Goal: Check status: Check status

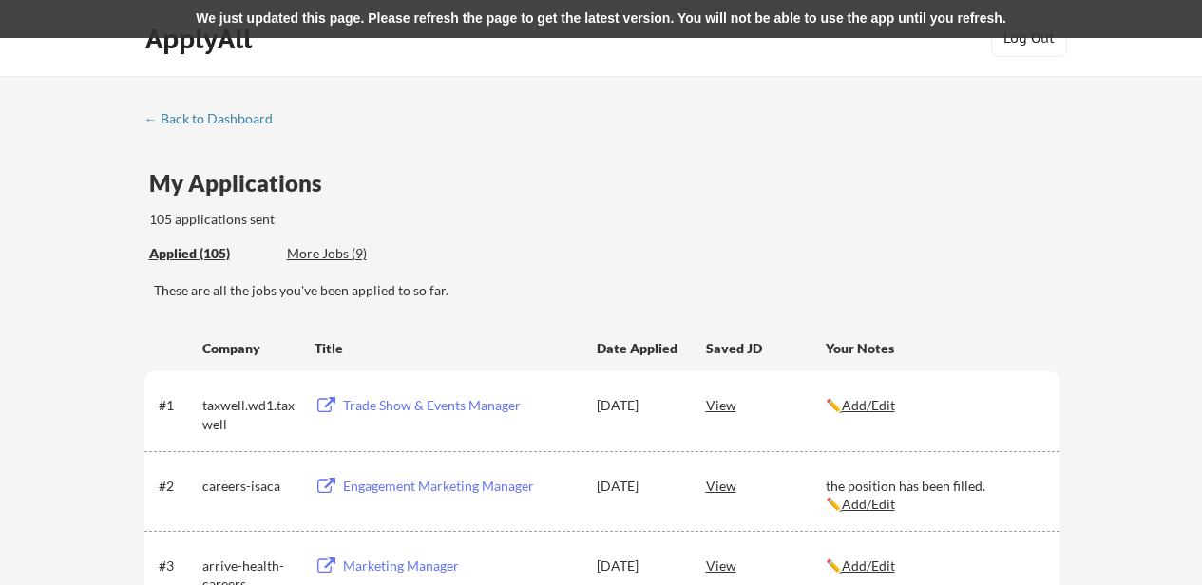
scroll to position [2113, 0]
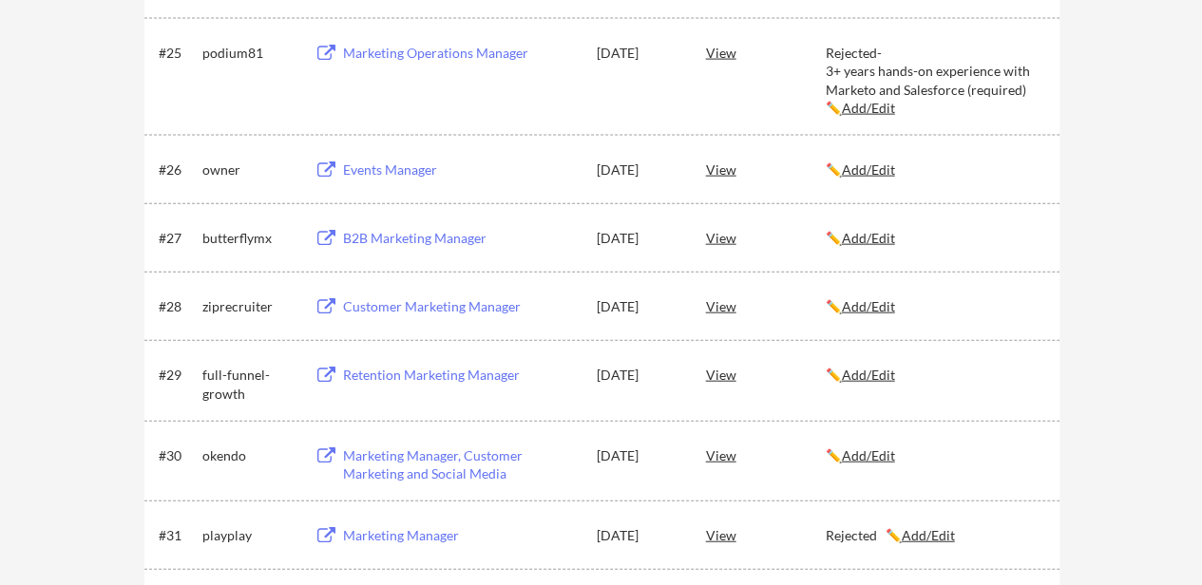
scroll to position [4356, 0]
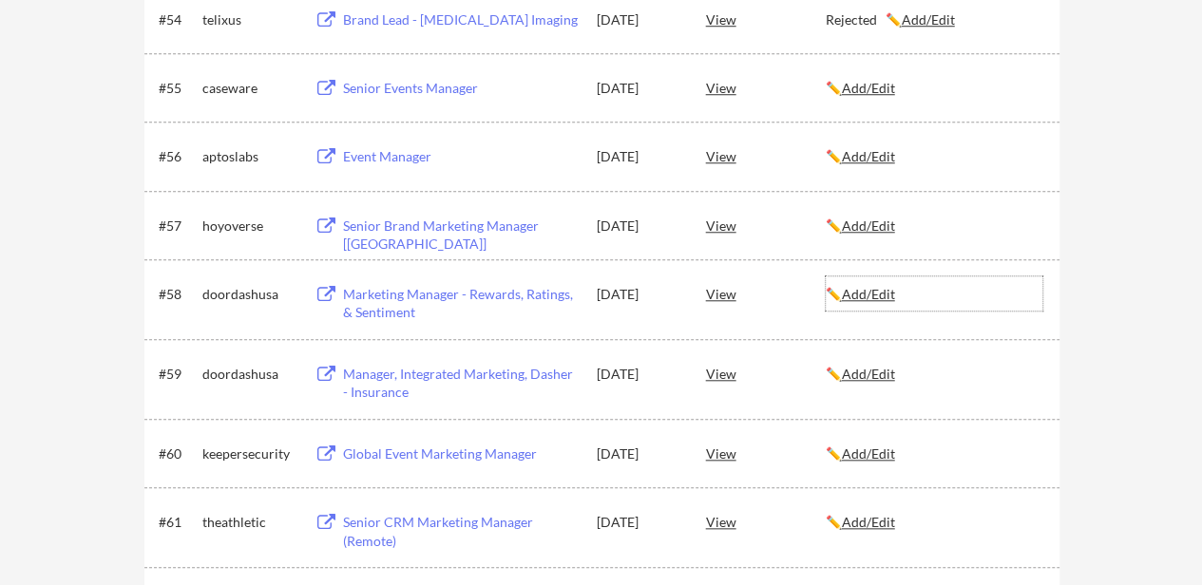
click at [870, 290] on u "Add/Edit" at bounding box center [868, 294] width 53 height 16
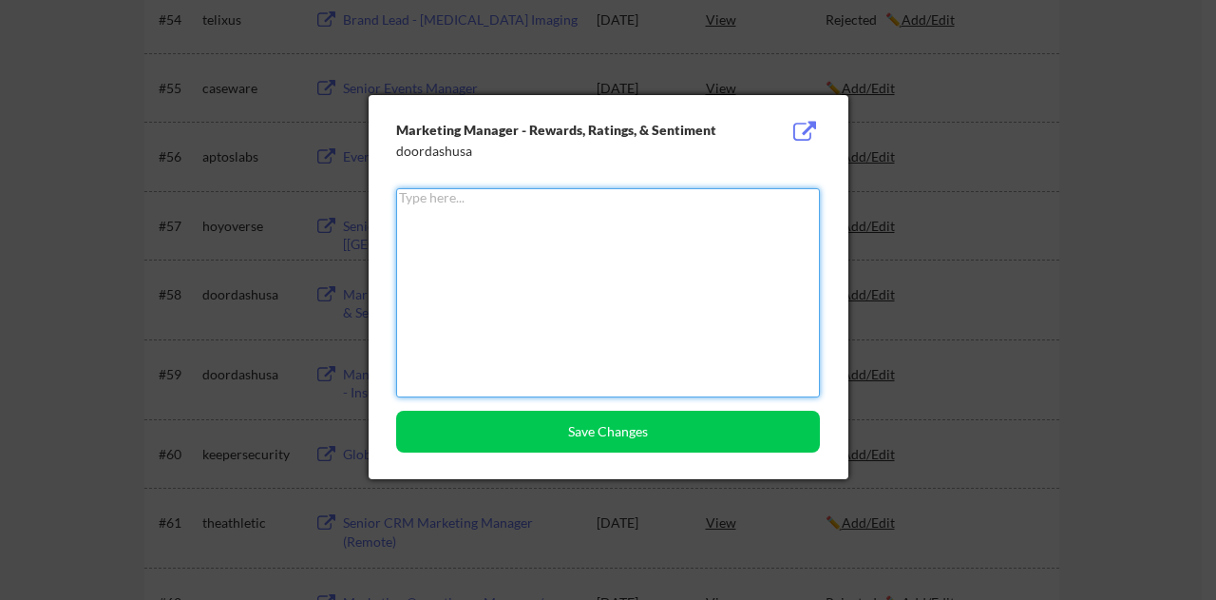
click at [709, 251] on textarea at bounding box center [608, 292] width 424 height 209
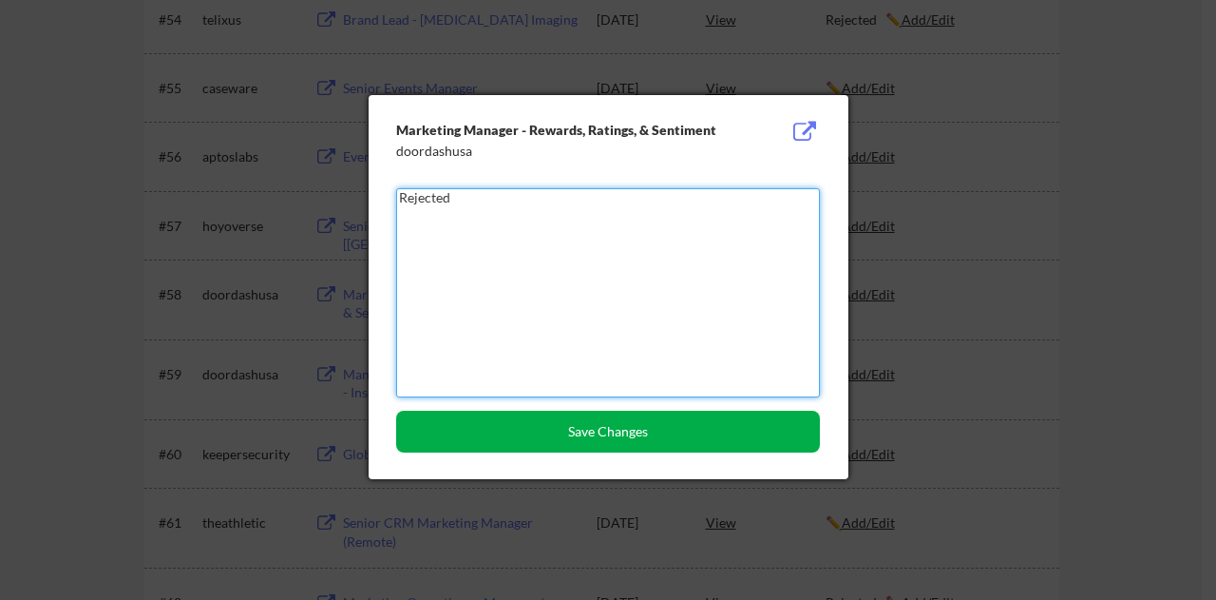
type textarea "Rejected"
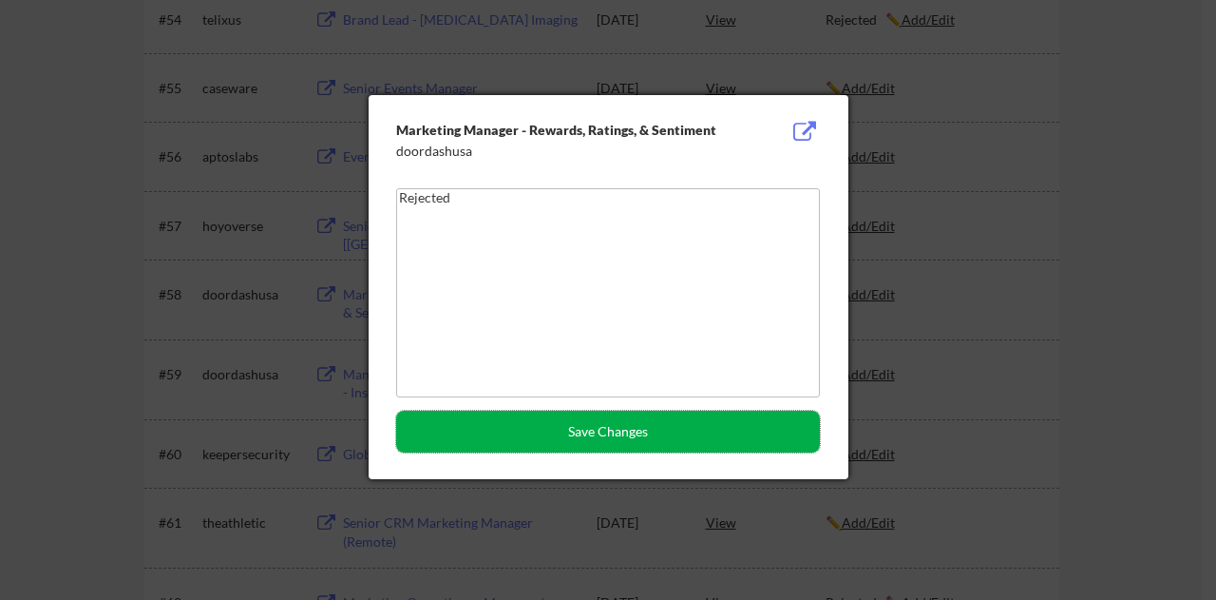
click at [658, 428] on button "Save Changes" at bounding box center [608, 432] width 424 height 42
